Goal: Task Accomplishment & Management: Manage account settings

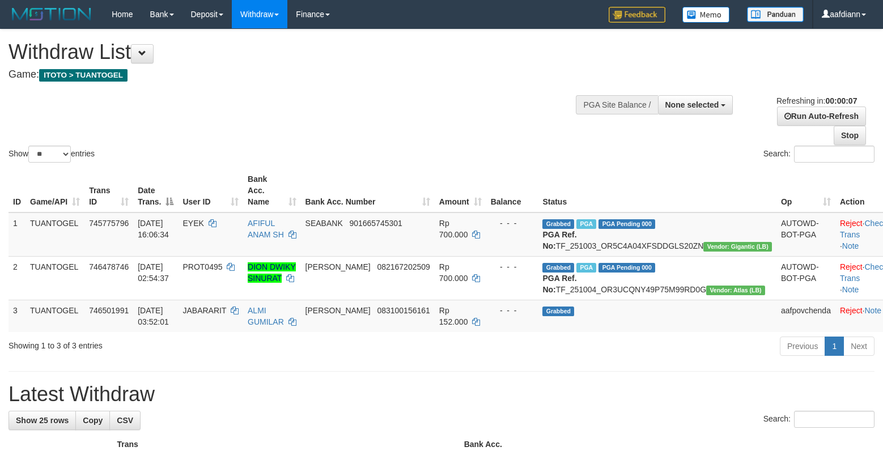
select select
select select "**"
select select
select select "**"
